Goal: Transaction & Acquisition: Purchase product/service

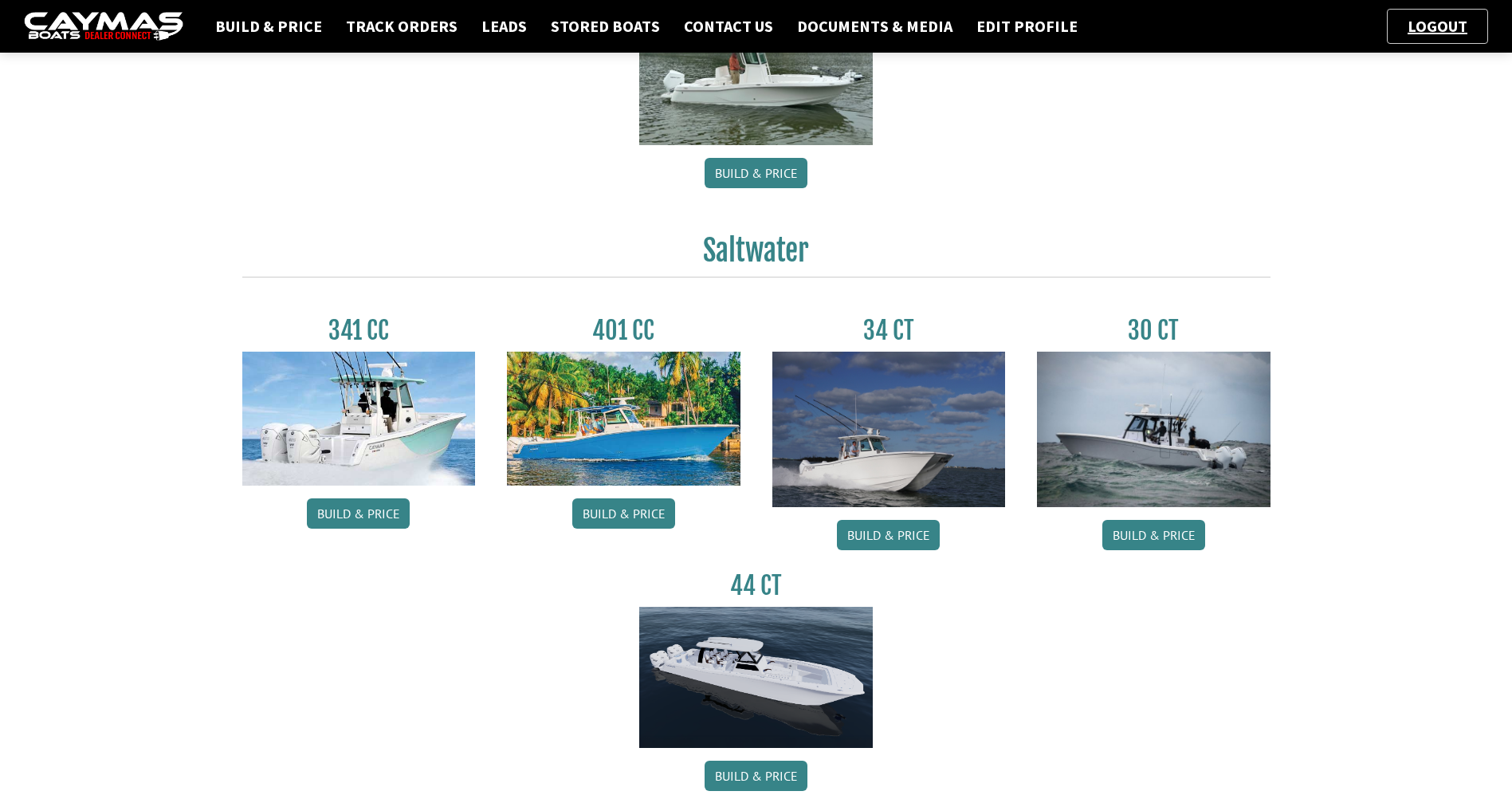
scroll to position [596, 0]
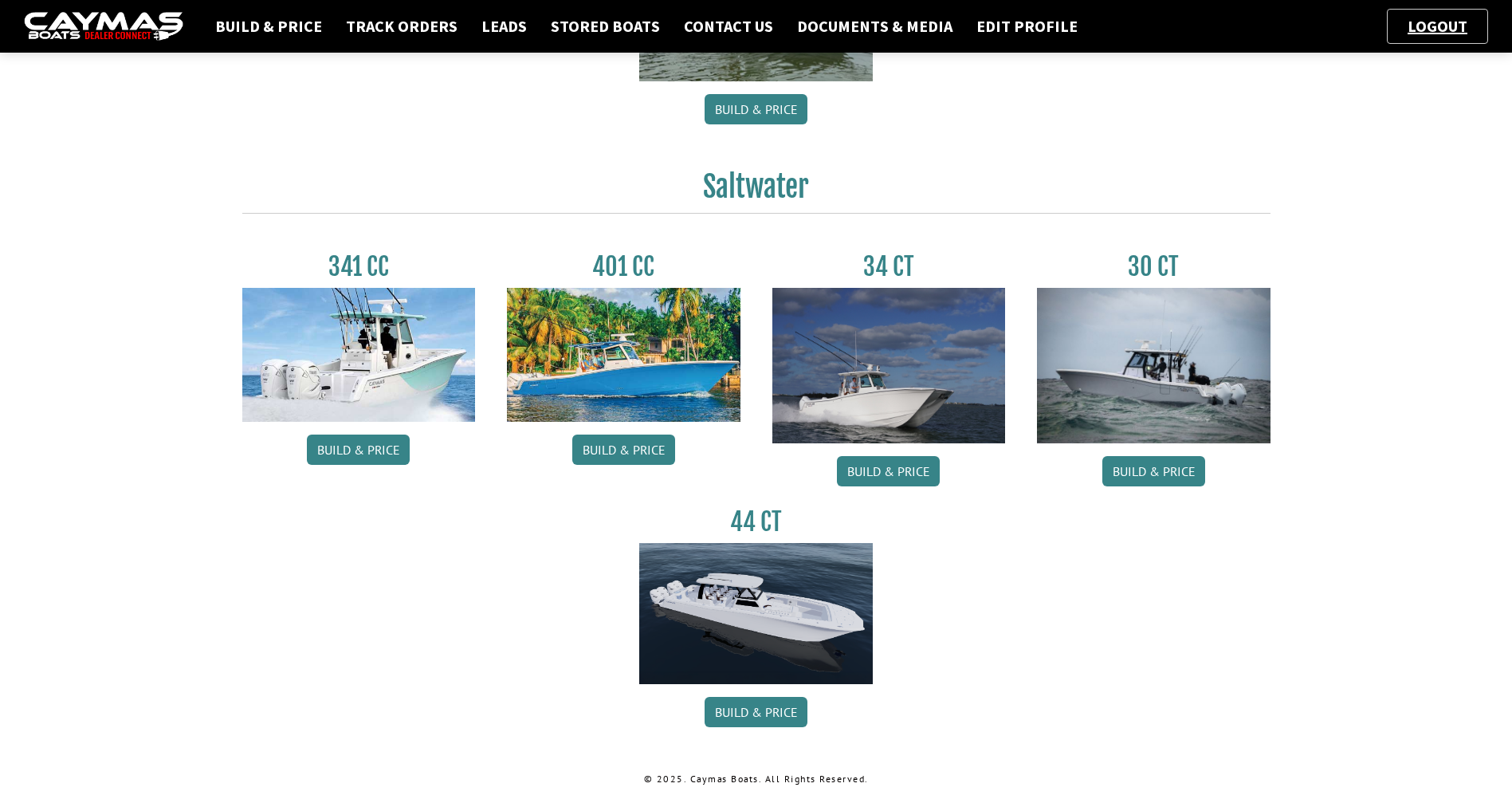
click at [589, 312] on img at bounding box center [623, 355] width 234 height 134
click at [619, 439] on link "Build & Price" at bounding box center [623, 449] width 103 height 30
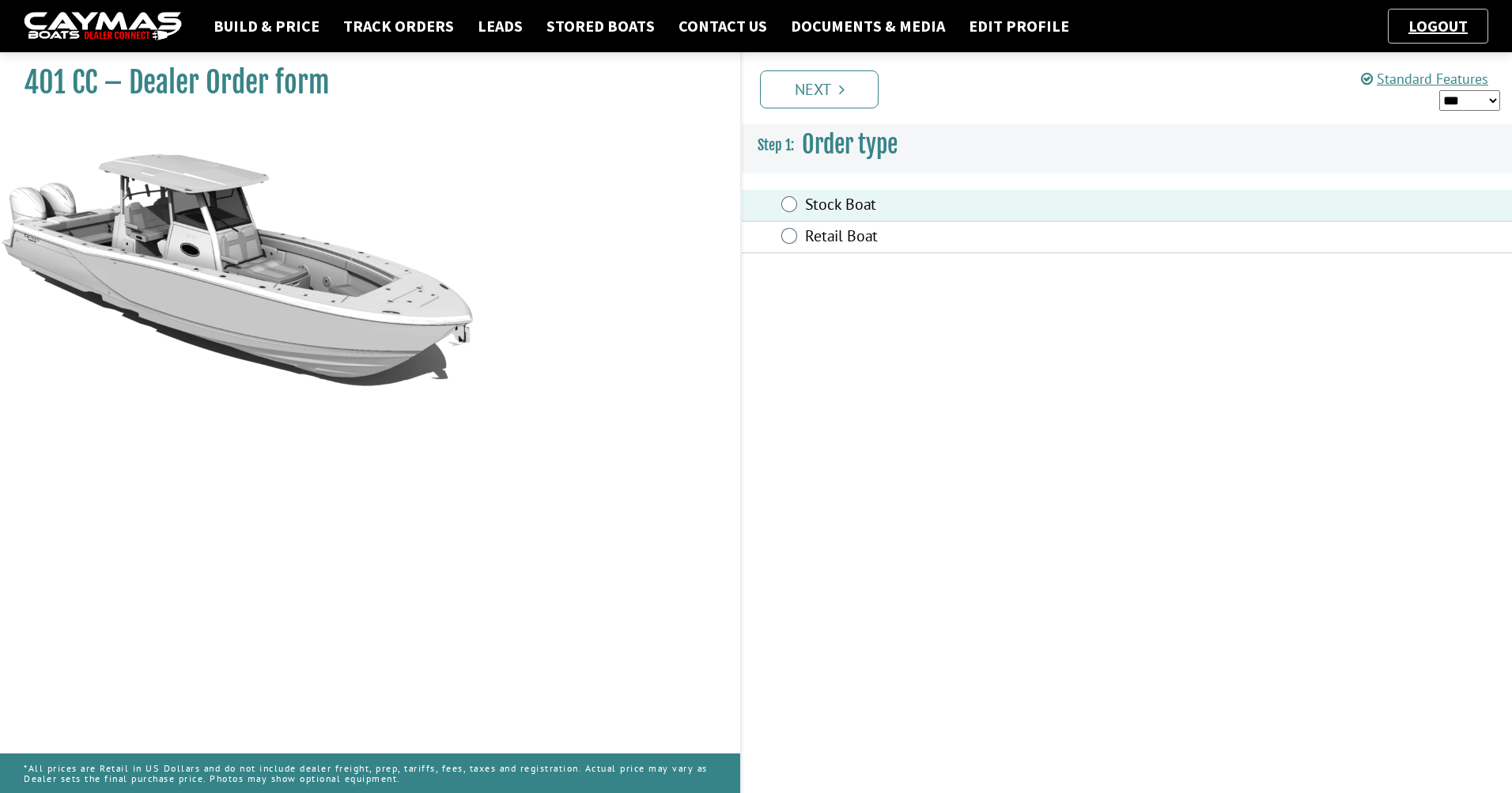
click at [1482, 106] on select "*** ****** ******" at bounding box center [1469, 100] width 61 height 21
select select "*"
click at [1439, 90] on select "*** ****** ******" at bounding box center [1469, 100] width 61 height 21
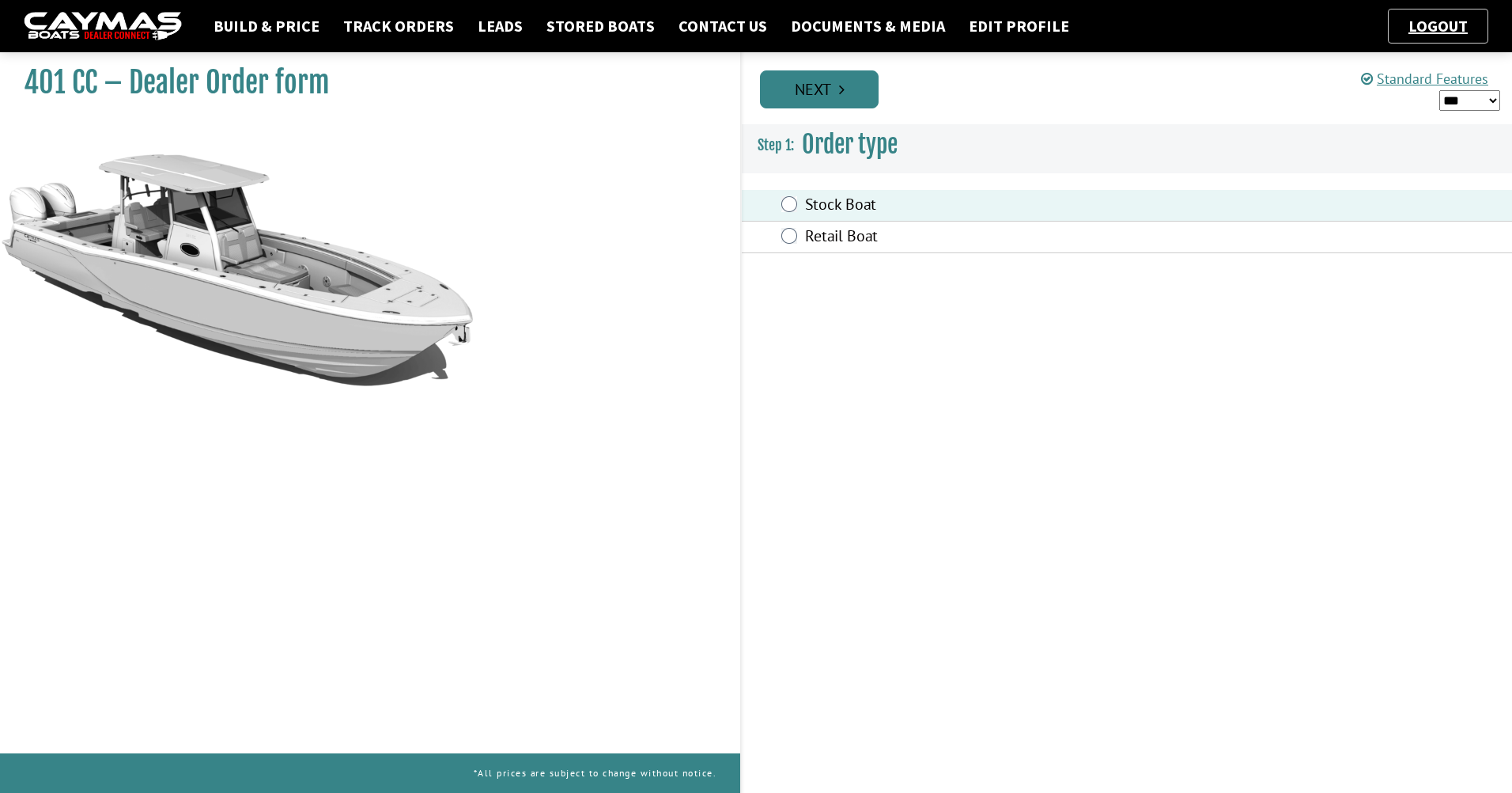
click at [808, 88] on link "Next" at bounding box center [819, 89] width 118 height 38
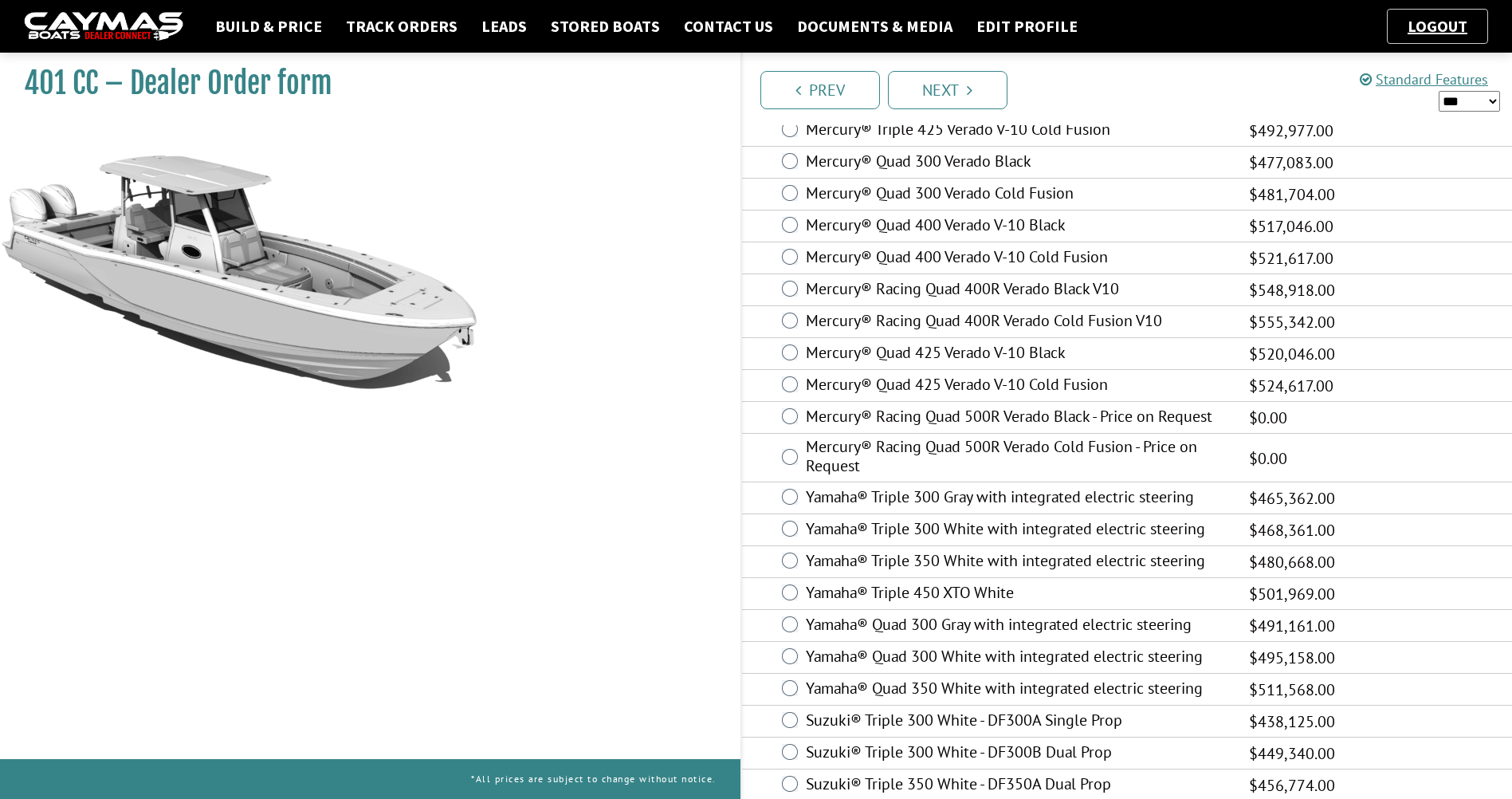
scroll to position [491, 0]
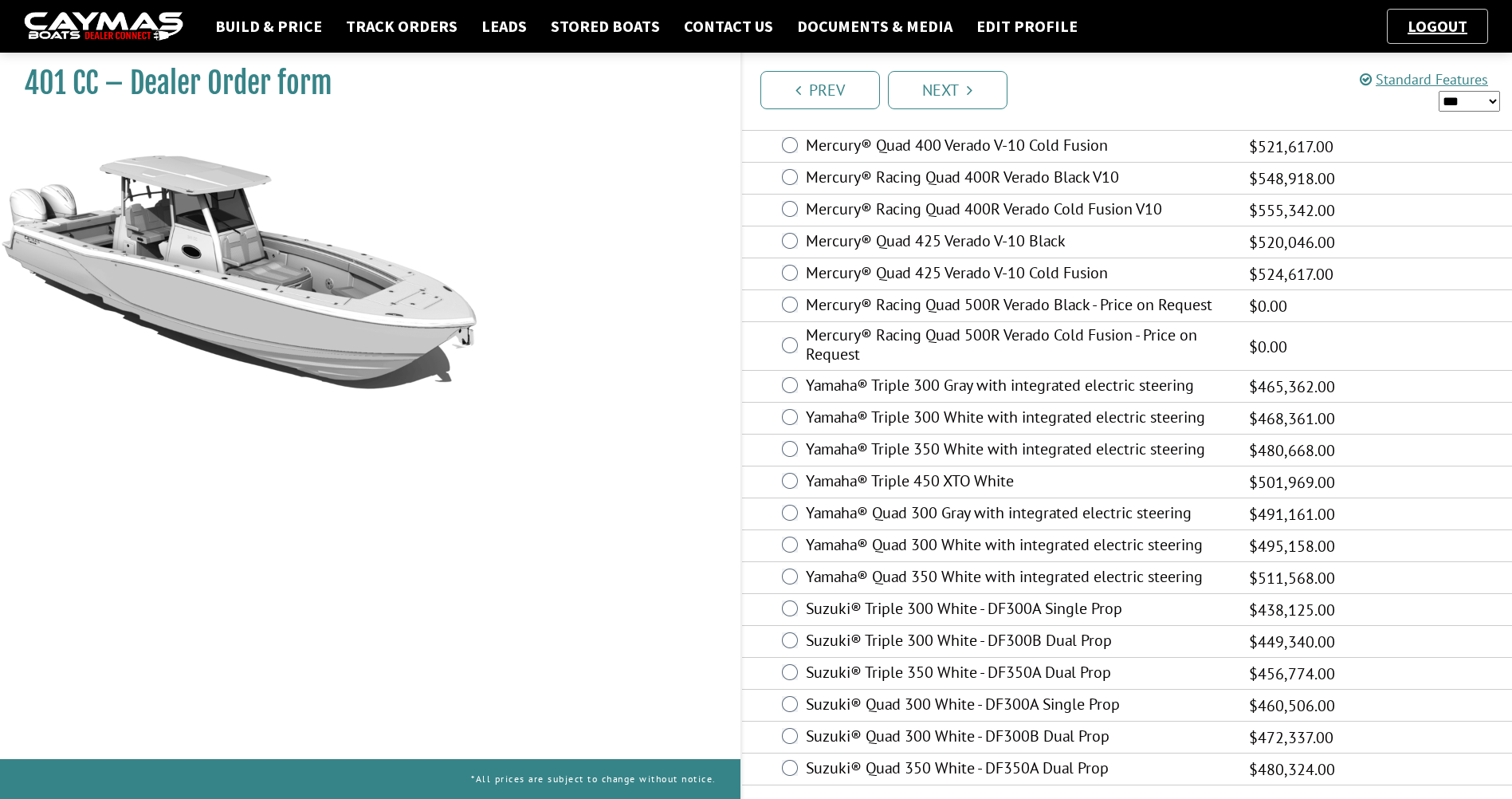
click at [802, 581] on div "Yamaha® Quad 350 White with integrated electric steering $787,027.00 MAP $511,5…" at bounding box center [1127, 578] width 771 height 32
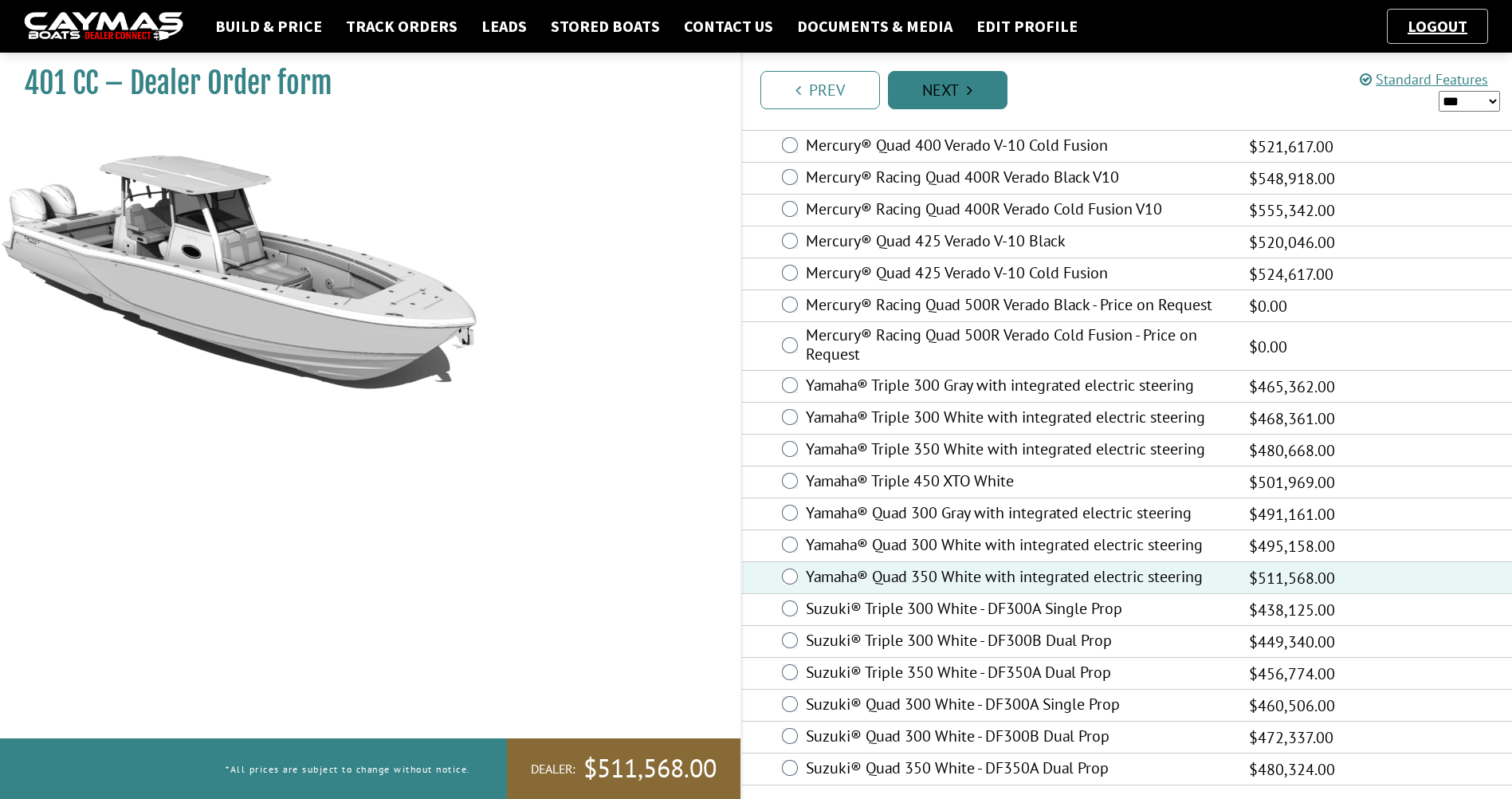
click at [967, 79] on link "Next" at bounding box center [947, 90] width 119 height 38
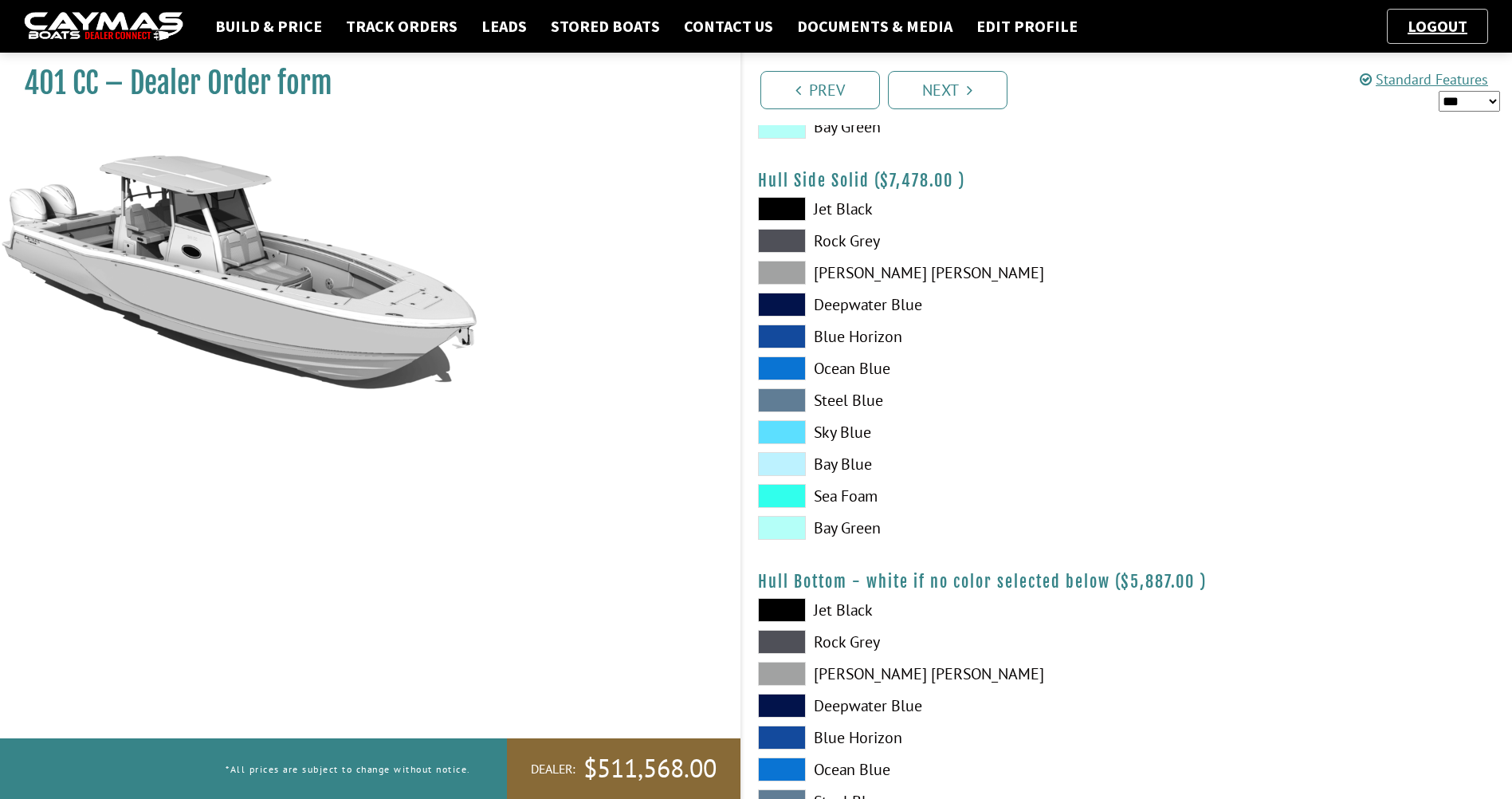
scroll to position [1195, 0]
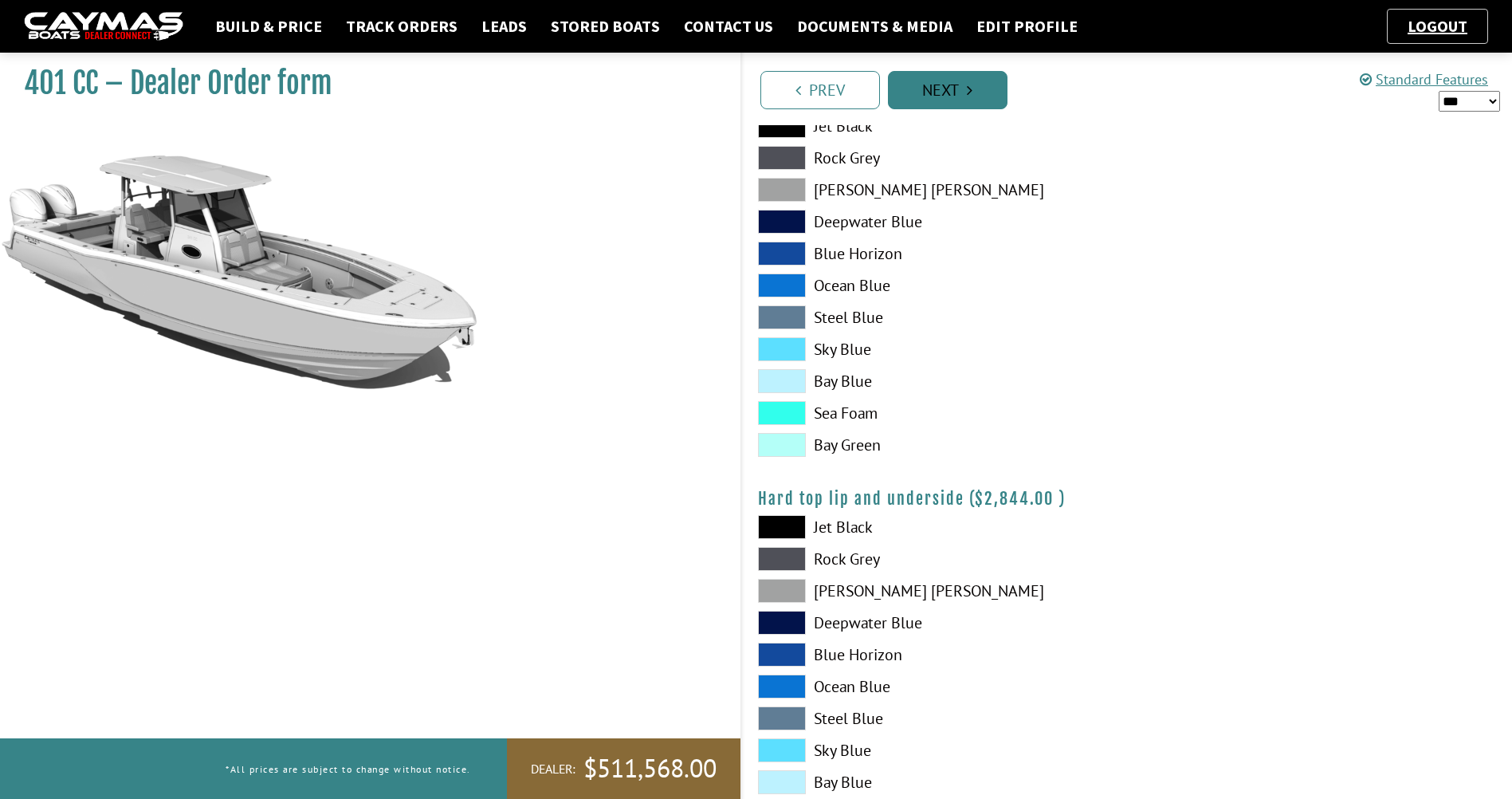
click at [924, 95] on link "Next" at bounding box center [947, 90] width 119 height 38
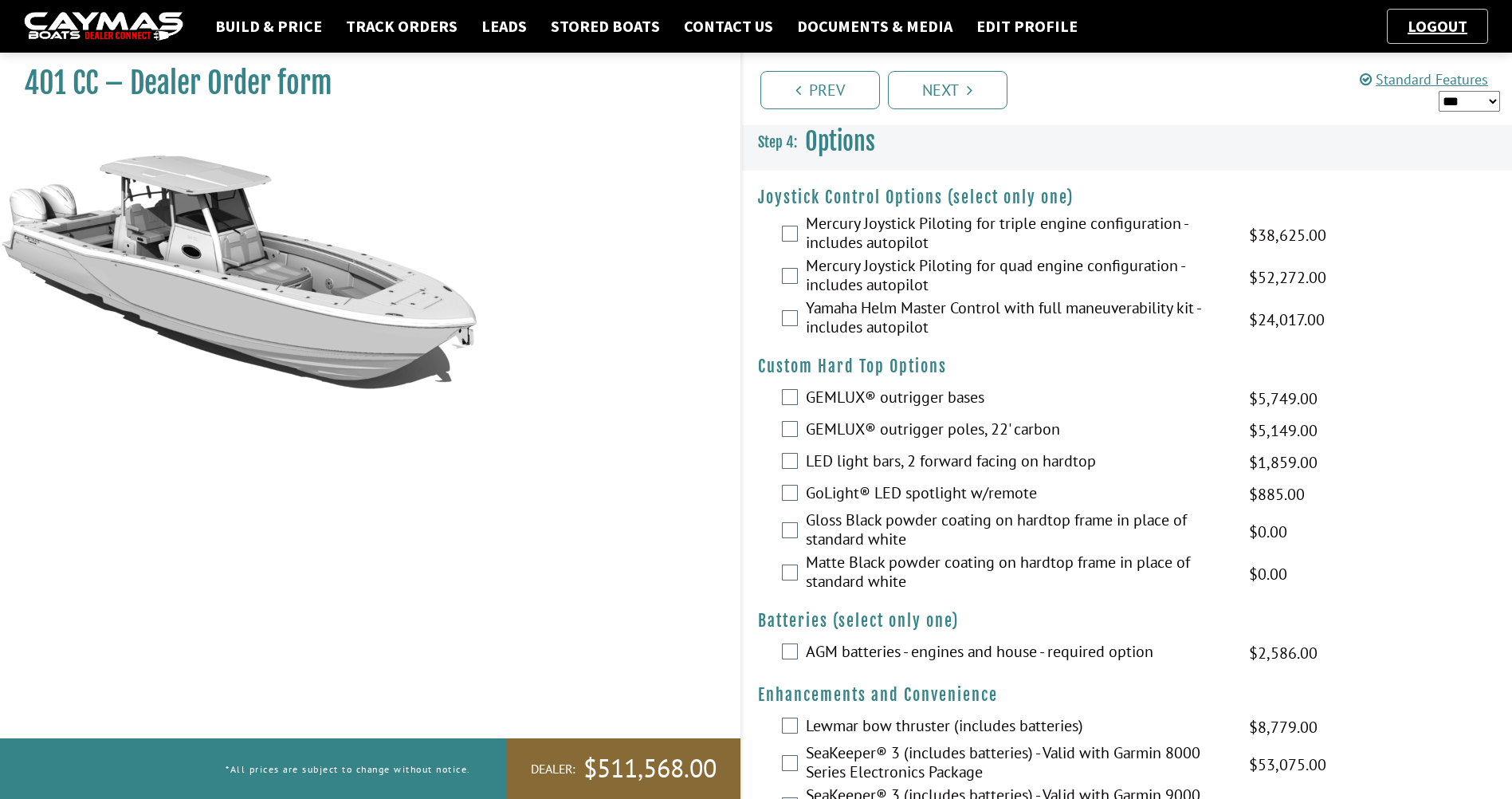
scroll to position [0, 0]
